Goal: Check status: Check status

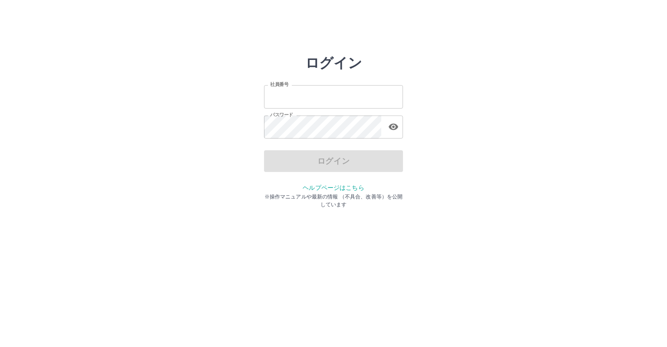
type input "*******"
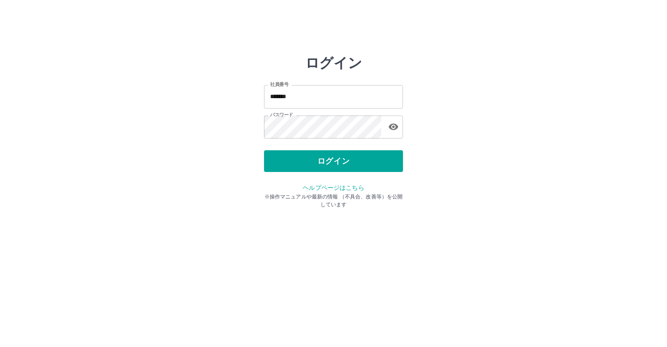
click at [342, 161] on div "ログイン" at bounding box center [333, 161] width 139 height 22
click at [342, 161] on button "ログイン" at bounding box center [333, 161] width 139 height 22
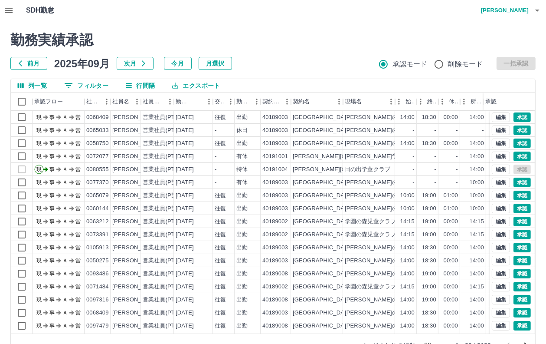
click at [429, 15] on div "SDH勤怠 八板　紘子" at bounding box center [273, 10] width 546 height 21
click at [91, 88] on button "0 フィルター" at bounding box center [86, 85] width 58 height 13
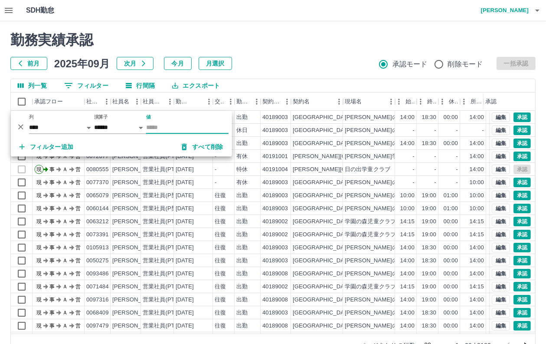
click at [160, 129] on input "値" at bounding box center [187, 127] width 82 height 13
type input "*******"
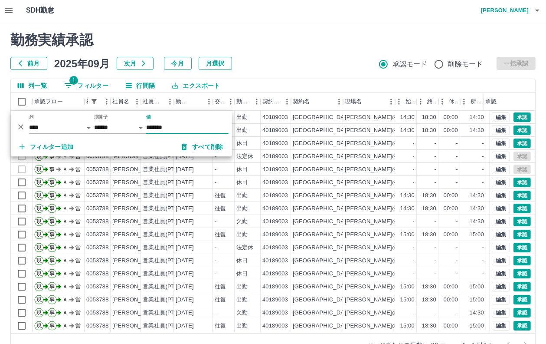
click at [33, 61] on button "前月" at bounding box center [28, 63] width 37 height 13
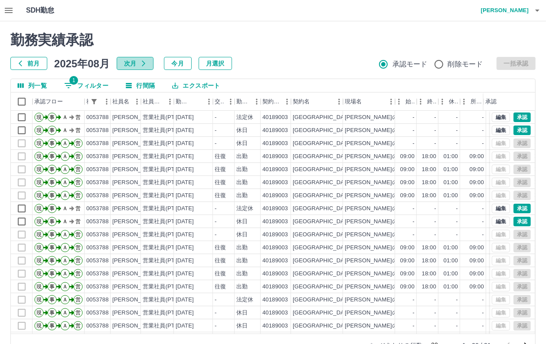
click at [130, 61] on button "次月" at bounding box center [135, 63] width 37 height 13
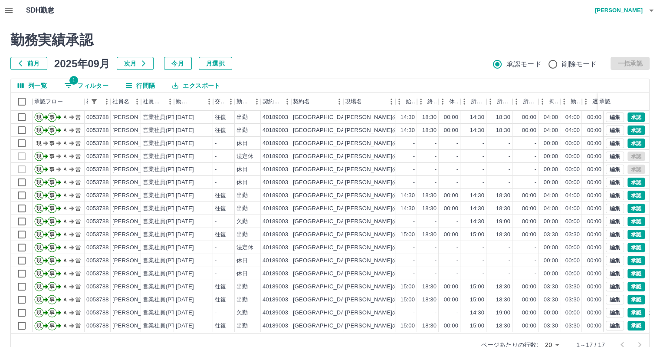
scroll to position [20, 0]
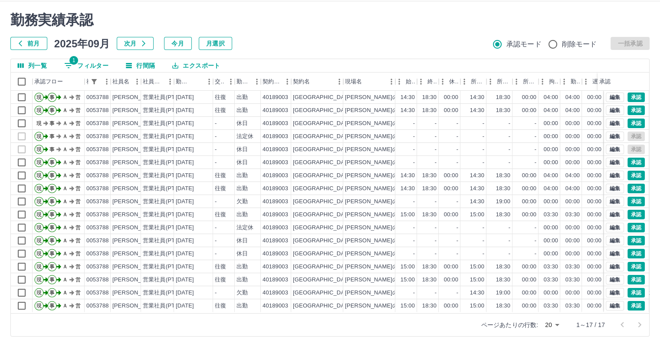
click at [639, 326] on div at bounding box center [631, 324] width 35 height 17
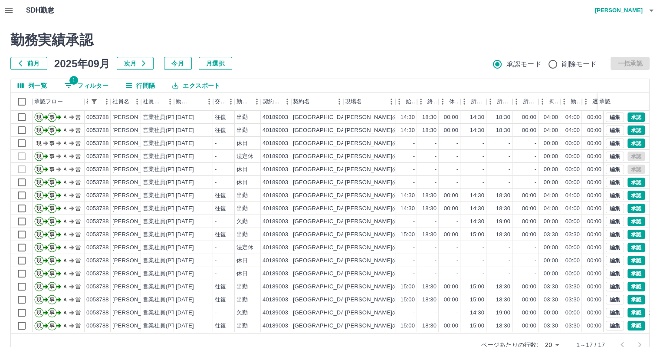
scroll to position [0, 0]
